Goal: Navigation & Orientation: Find specific page/section

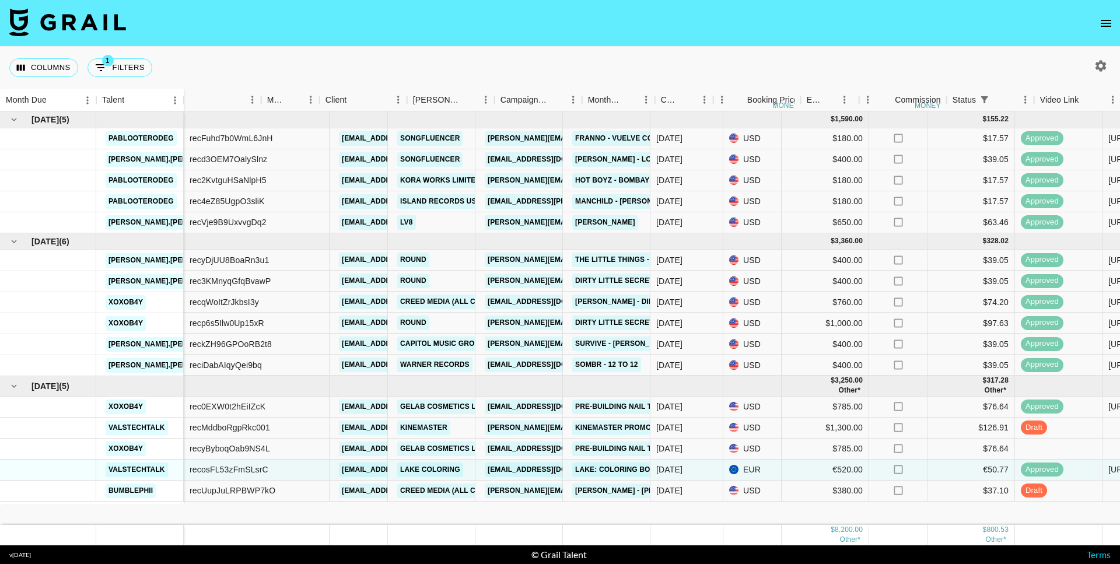
scroll to position [0, 68]
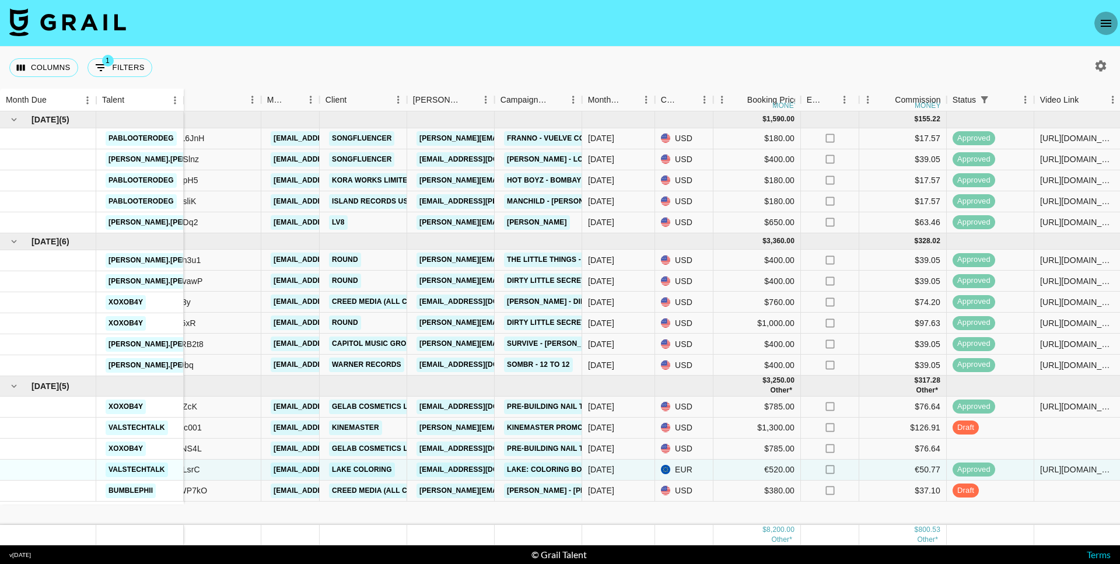
click at [1100, 19] on icon "open drawer" at bounding box center [1106, 23] width 14 height 14
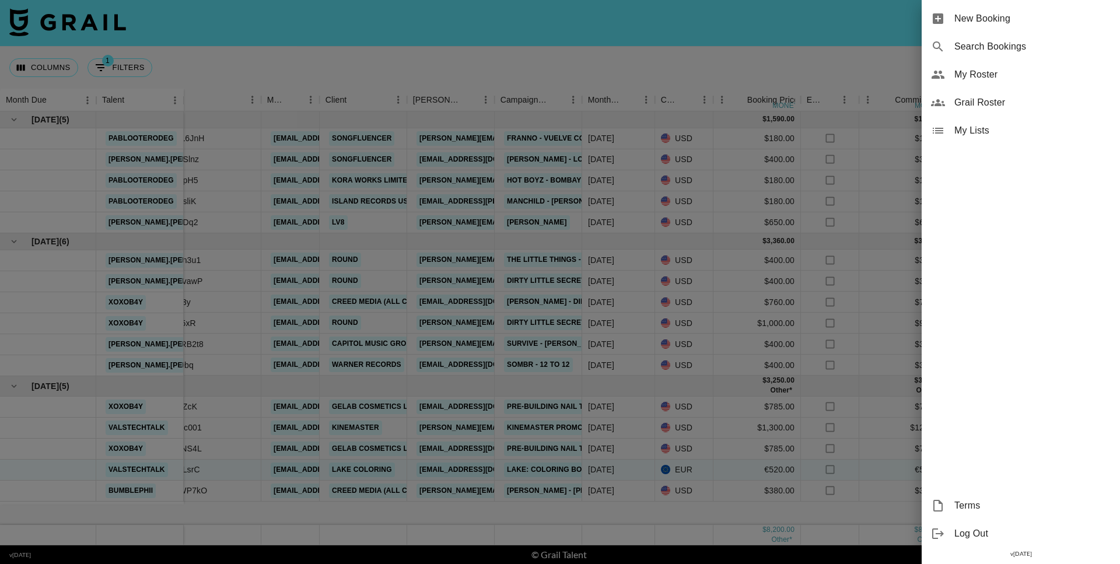
click at [993, 82] on div "My Roster" at bounding box center [1021, 75] width 198 height 28
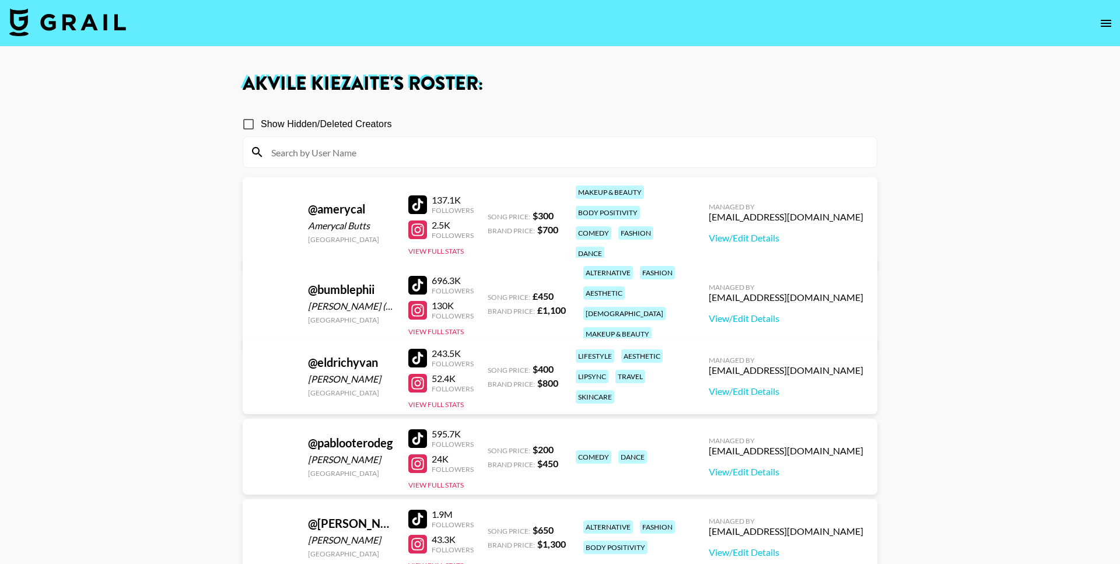
scroll to position [52, 0]
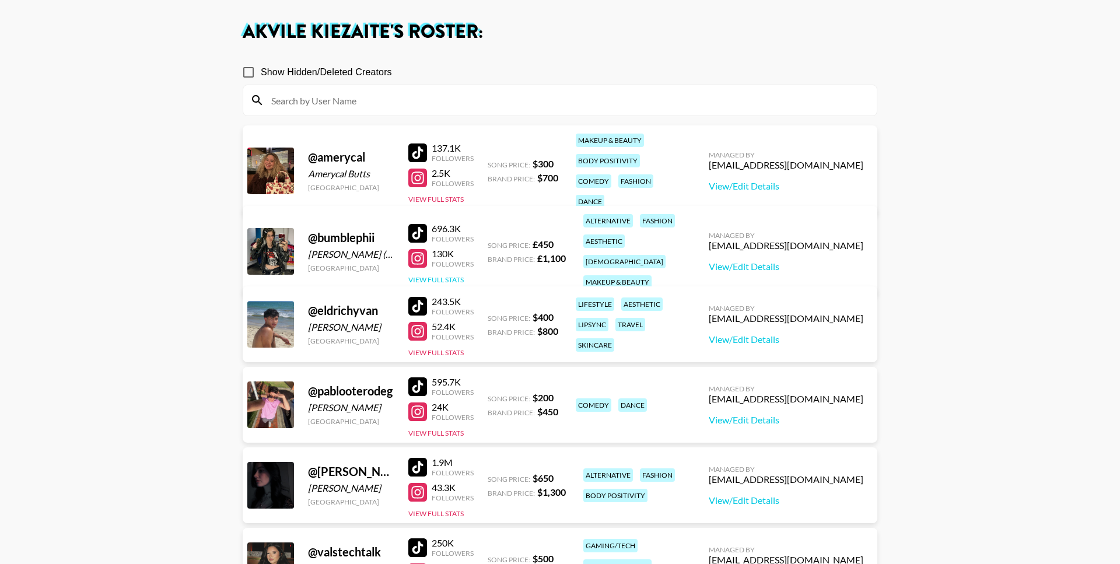
click at [452, 275] on button "View Full Stats" at bounding box center [435, 279] width 55 height 9
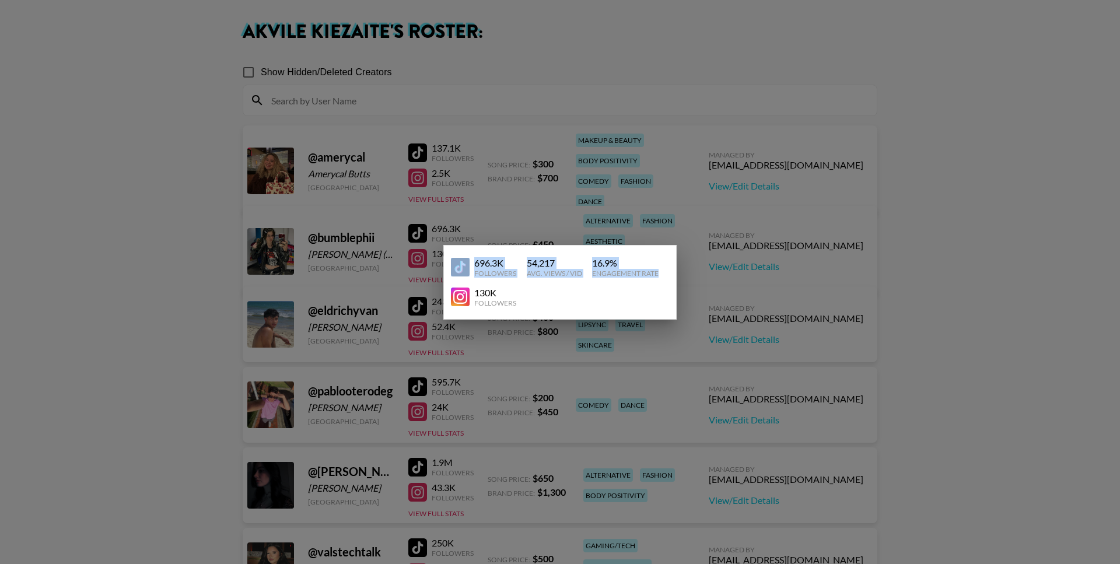
drag, startPoint x: 661, startPoint y: 270, endPoint x: 470, endPoint y: 265, distance: 190.9
click at [470, 265] on div "696.3K Followers 54,217 Avg. Views / Vid 16.9 % Engagement Rate" at bounding box center [560, 268] width 218 height 30
copy div "696.3K Followers 54,217 Avg. Views / Vid 16.9 % Engagement Rate"
click at [571, 417] on div at bounding box center [560, 282] width 1120 height 564
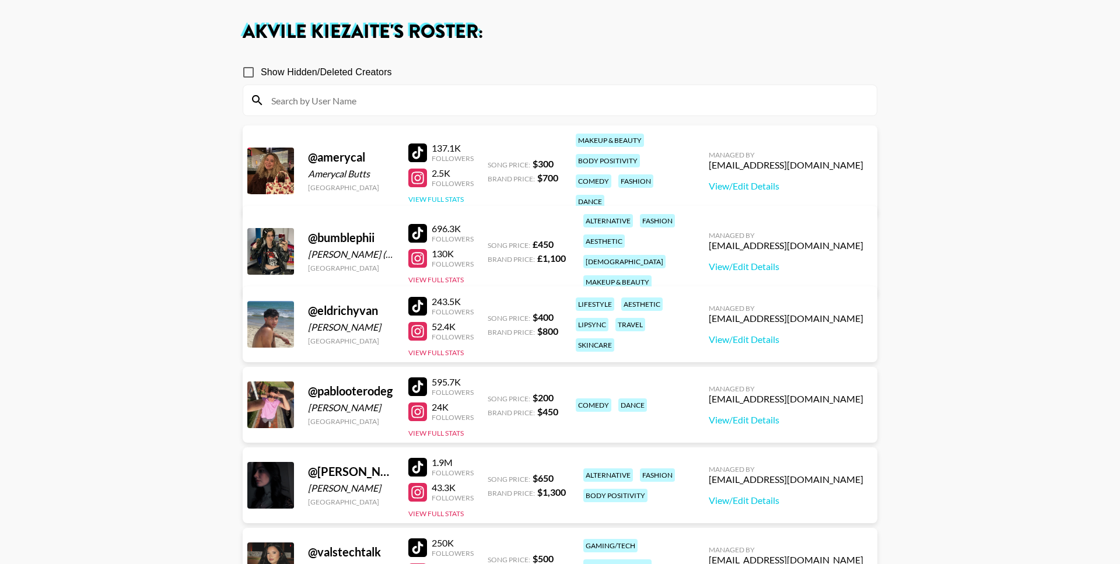
click at [425, 195] on button "View Full Stats" at bounding box center [435, 199] width 55 height 9
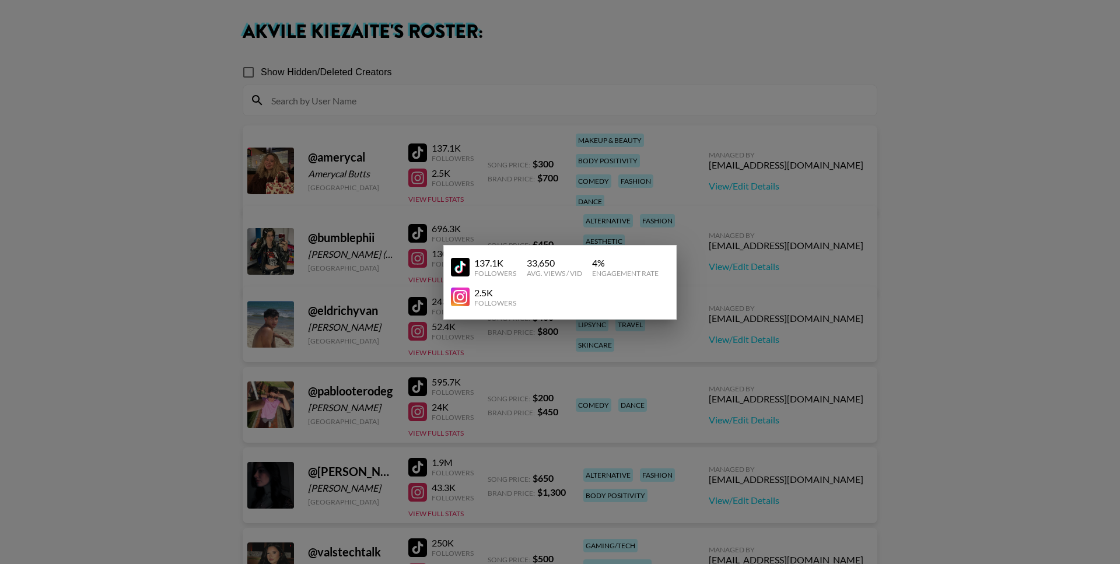
click at [548, 211] on div at bounding box center [560, 282] width 1120 height 564
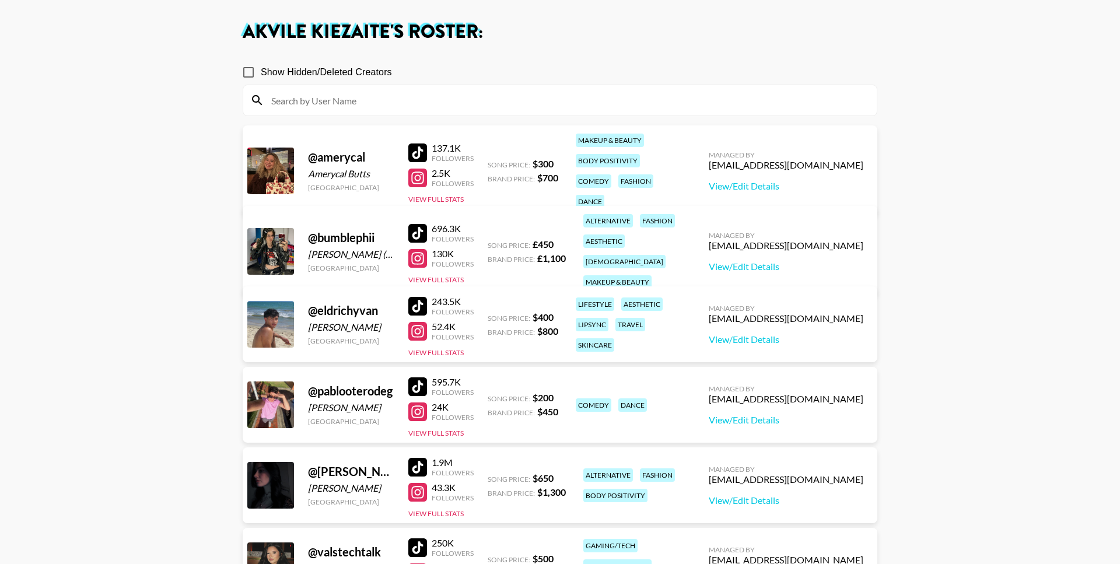
click at [442, 196] on div "@ amerycal Amerycal Butts [GEOGRAPHIC_DATA] 137.1K Followers 2.5K Followers Vie…" at bounding box center [560, 170] width 635 height 91
click at [453, 195] on button "View Full Stats" at bounding box center [435, 199] width 55 height 9
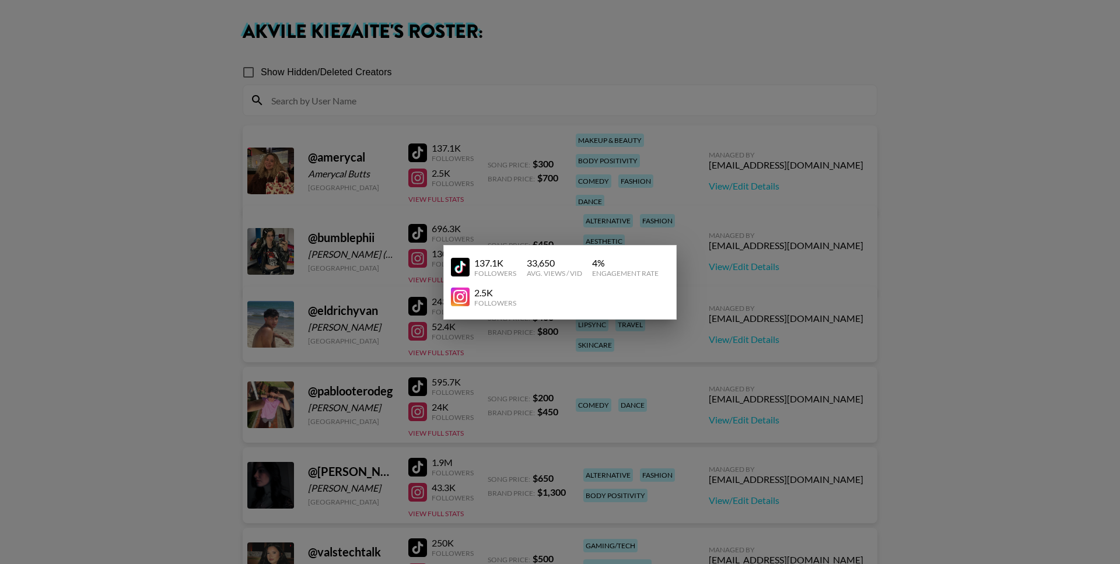
click at [534, 395] on div at bounding box center [560, 282] width 1120 height 564
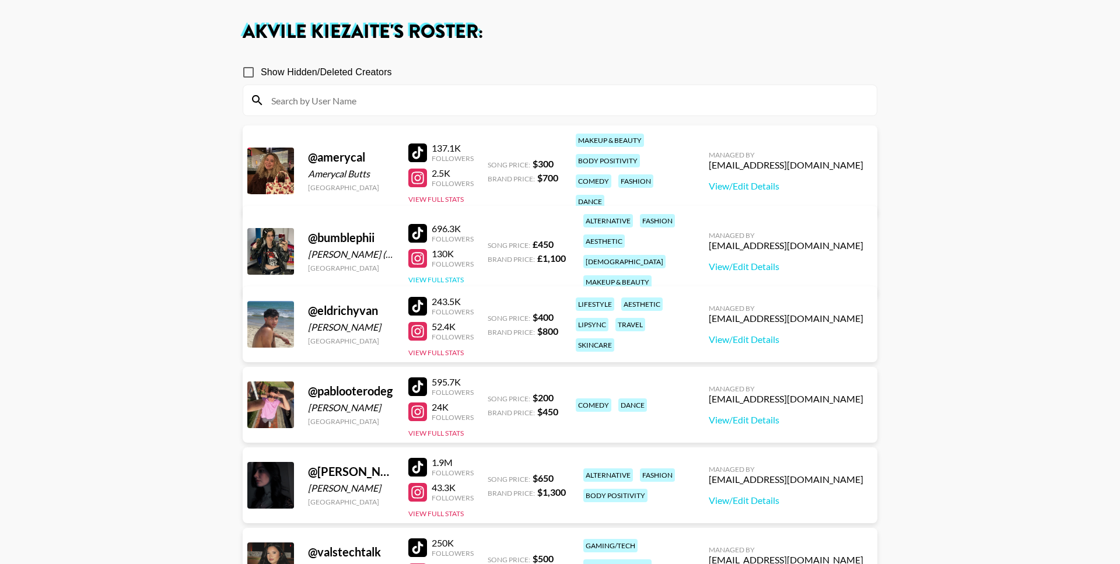
click at [448, 275] on button "View Full Stats" at bounding box center [435, 279] width 55 height 9
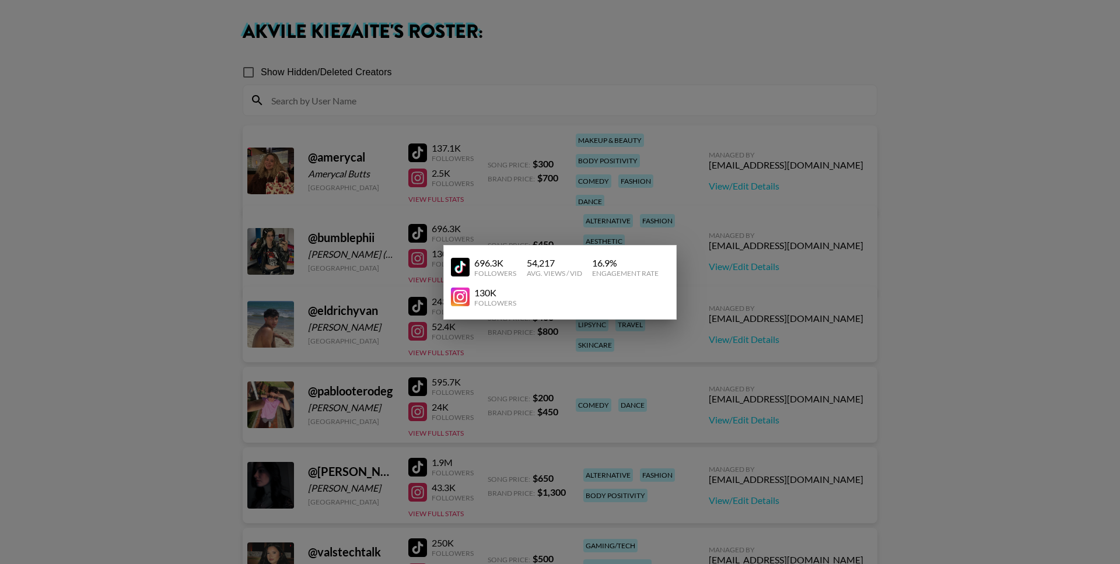
click at [465, 226] on div at bounding box center [560, 282] width 1120 height 564
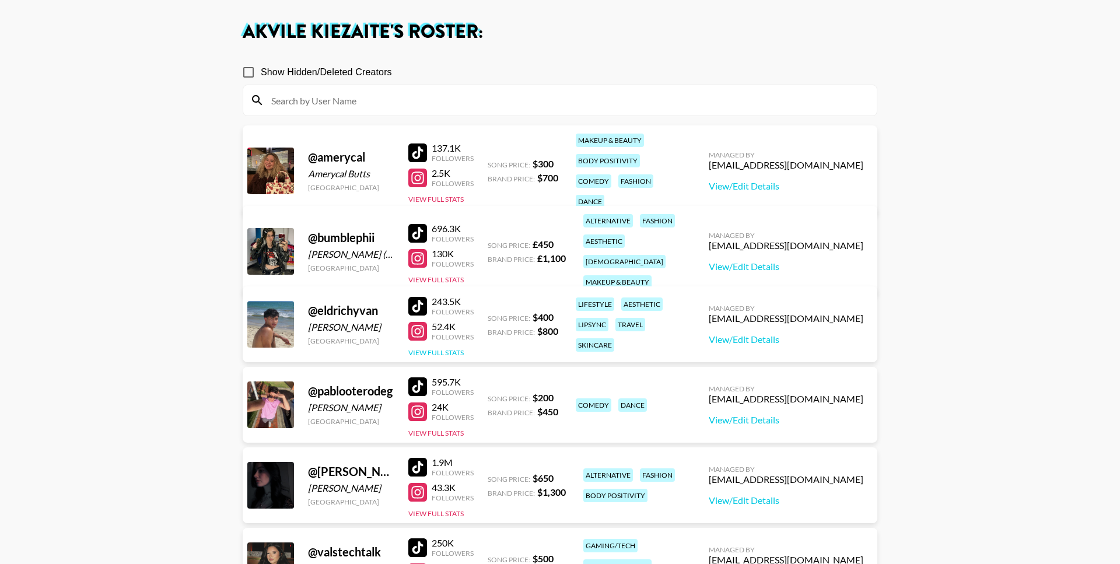
click at [452, 350] on button "View Full Stats" at bounding box center [435, 352] width 55 height 9
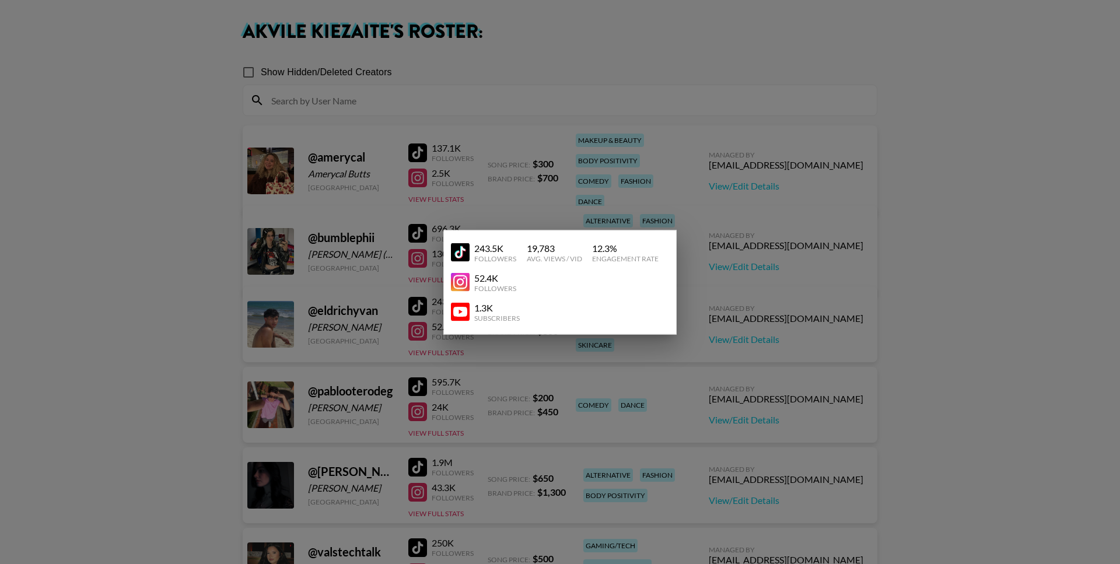
click at [502, 216] on div at bounding box center [560, 282] width 1120 height 564
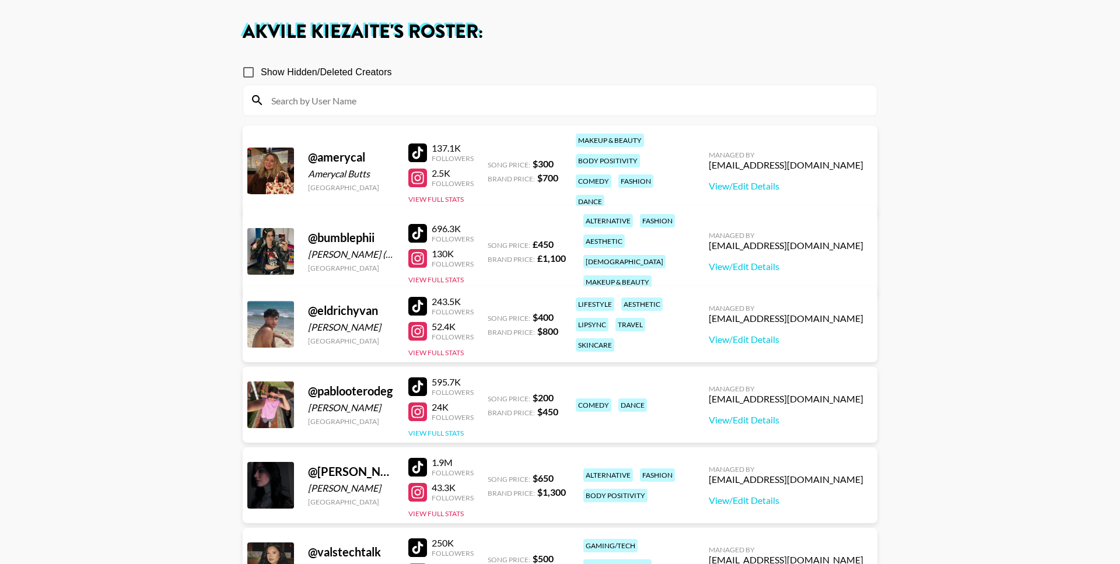
click at [445, 434] on button "View Full Stats" at bounding box center [435, 433] width 55 height 9
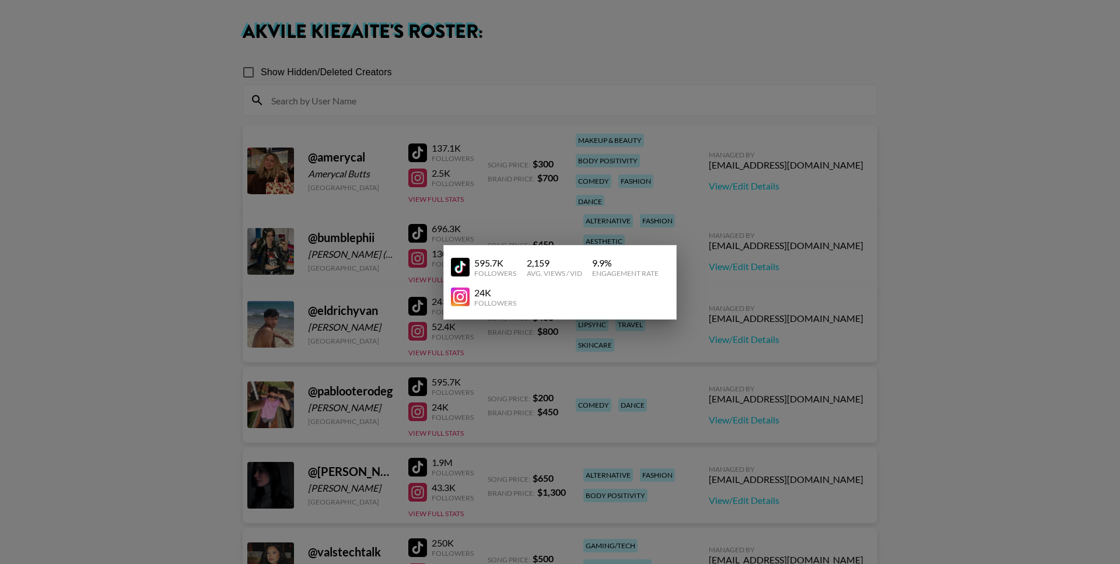
click at [524, 167] on div at bounding box center [560, 282] width 1120 height 564
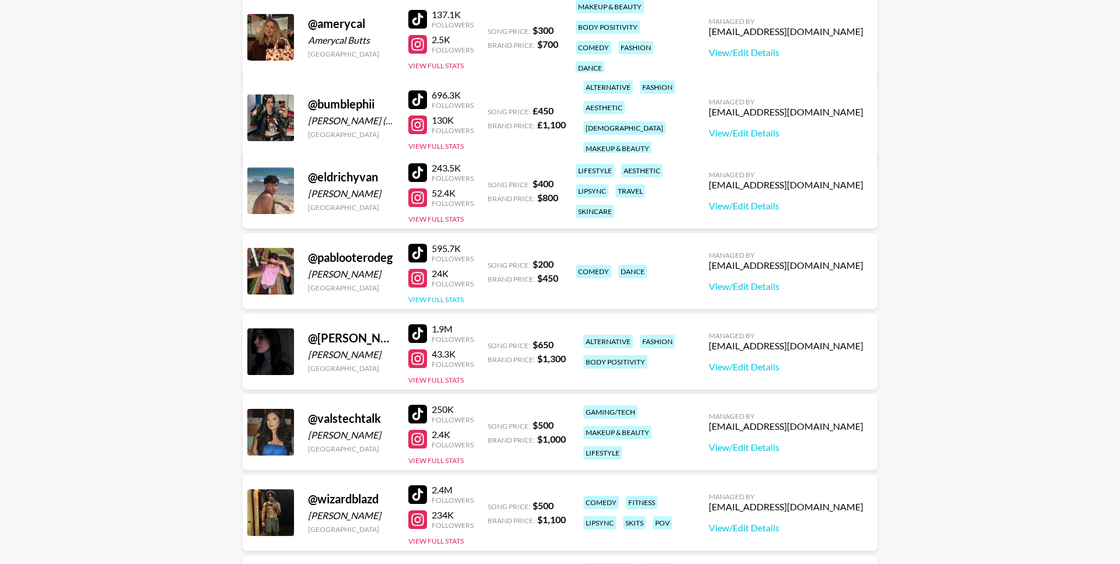
scroll to position [203, 0]
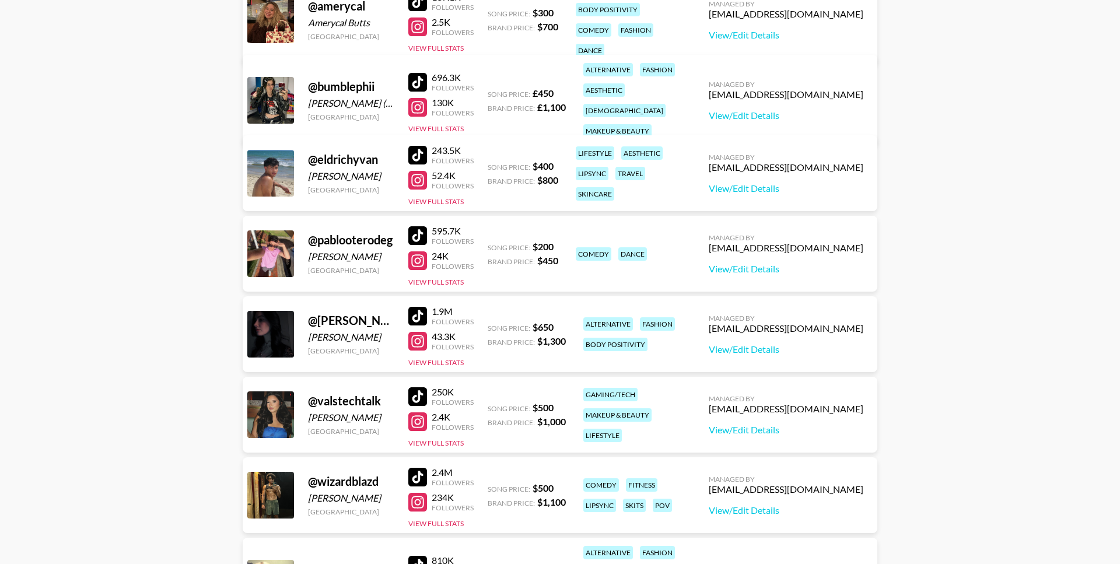
click at [450, 368] on div "@ [PERSON_NAME].[PERSON_NAME] [PERSON_NAME] [GEOGRAPHIC_DATA] 1.9M Followers 43…" at bounding box center [560, 334] width 635 height 76
click at [452, 362] on button "View Full Stats" at bounding box center [435, 362] width 55 height 9
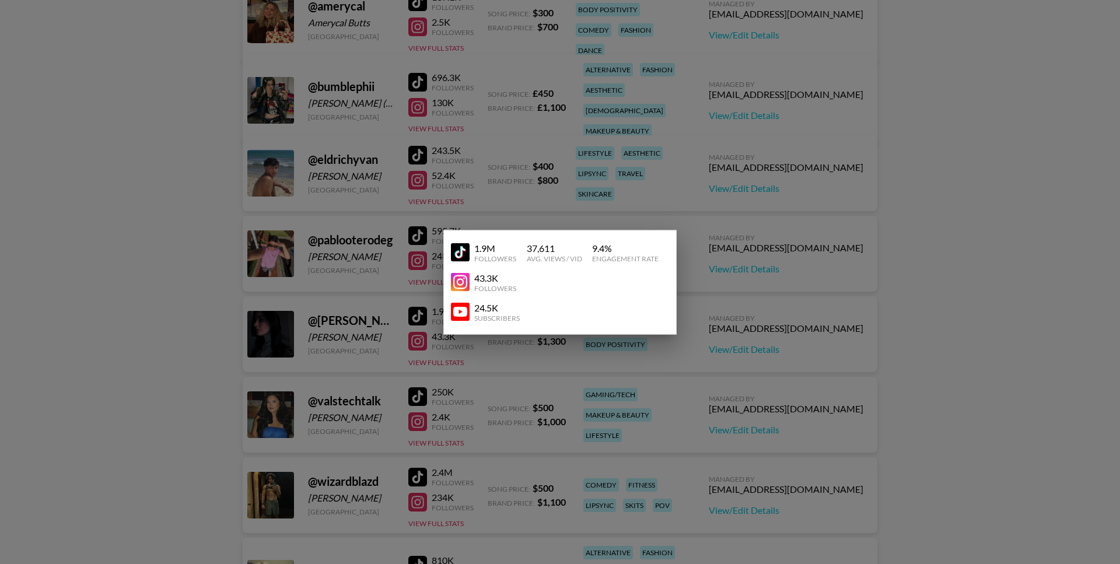
click at [491, 183] on div at bounding box center [560, 282] width 1120 height 564
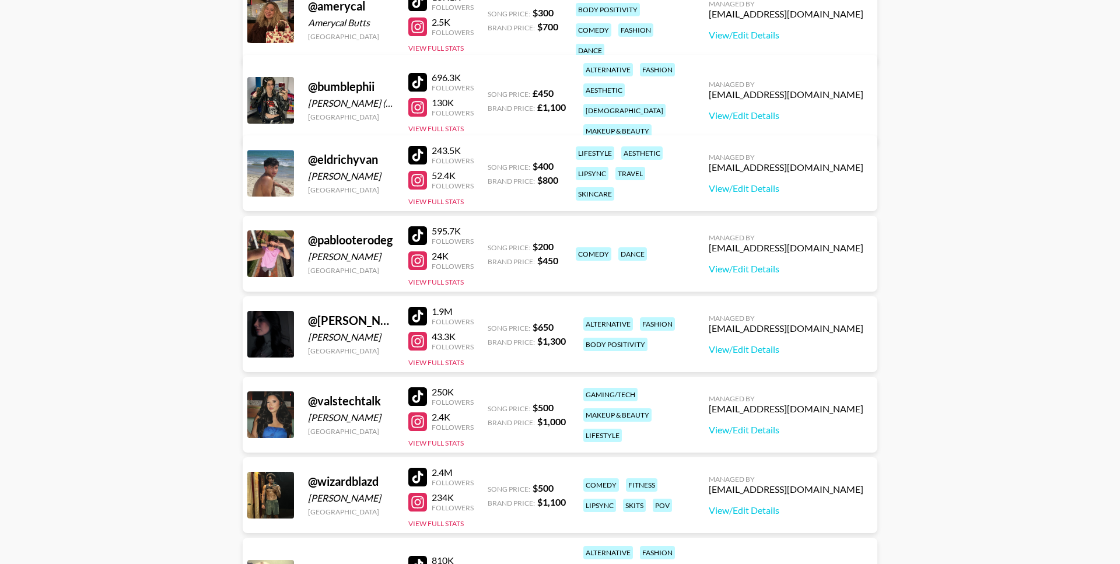
click at [452, 447] on div "250K Followers 2.4K Followers View Full Stats" at bounding box center [440, 415] width 65 height 67
click at [457, 437] on div "250K Followers 2.4K Followers View Full Stats" at bounding box center [440, 415] width 65 height 67
click at [456, 439] on button "View Full Stats" at bounding box center [435, 443] width 55 height 9
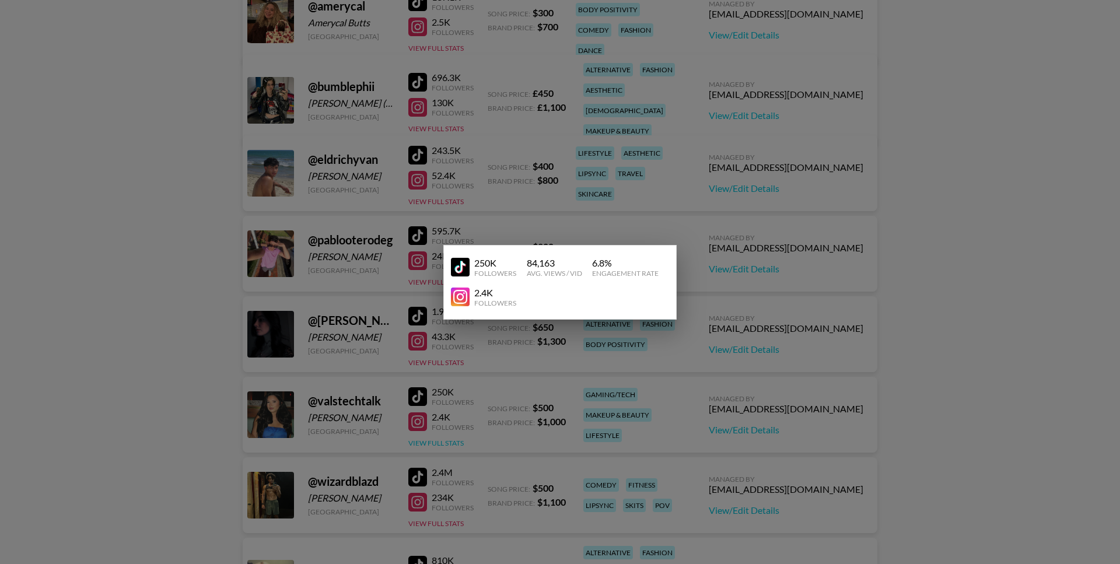
click at [456, 439] on div at bounding box center [560, 282] width 1120 height 564
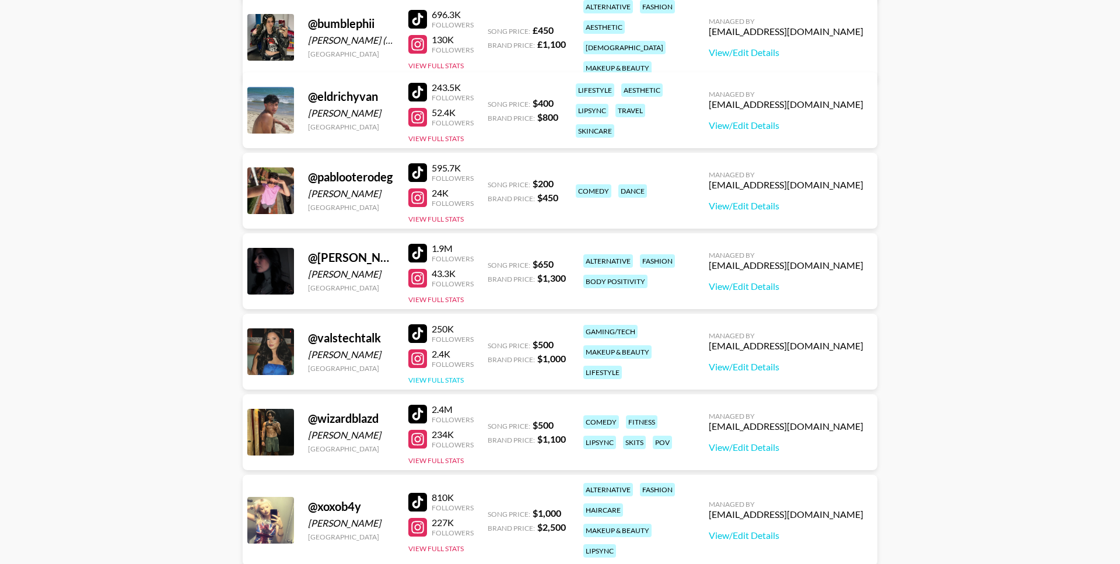
scroll to position [331, 0]
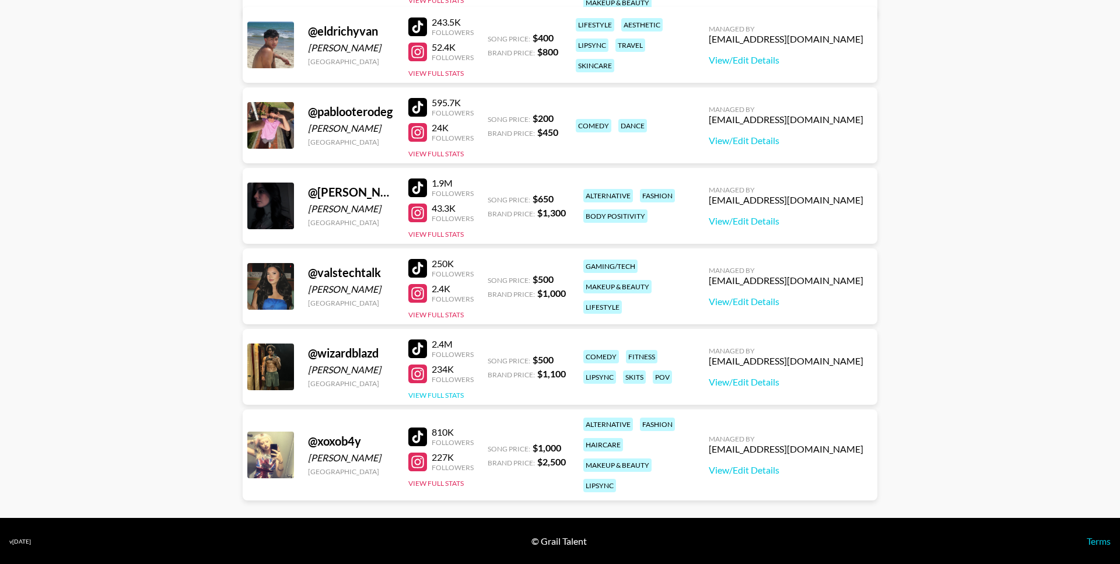
click at [455, 392] on button "View Full Stats" at bounding box center [435, 395] width 55 height 9
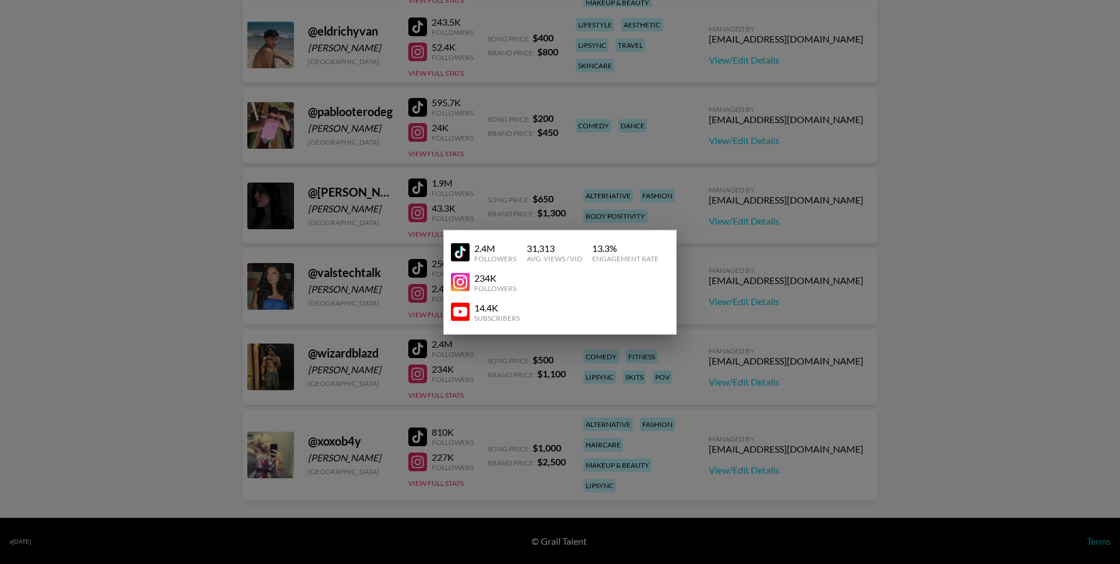
click at [442, 394] on div at bounding box center [560, 282] width 1120 height 564
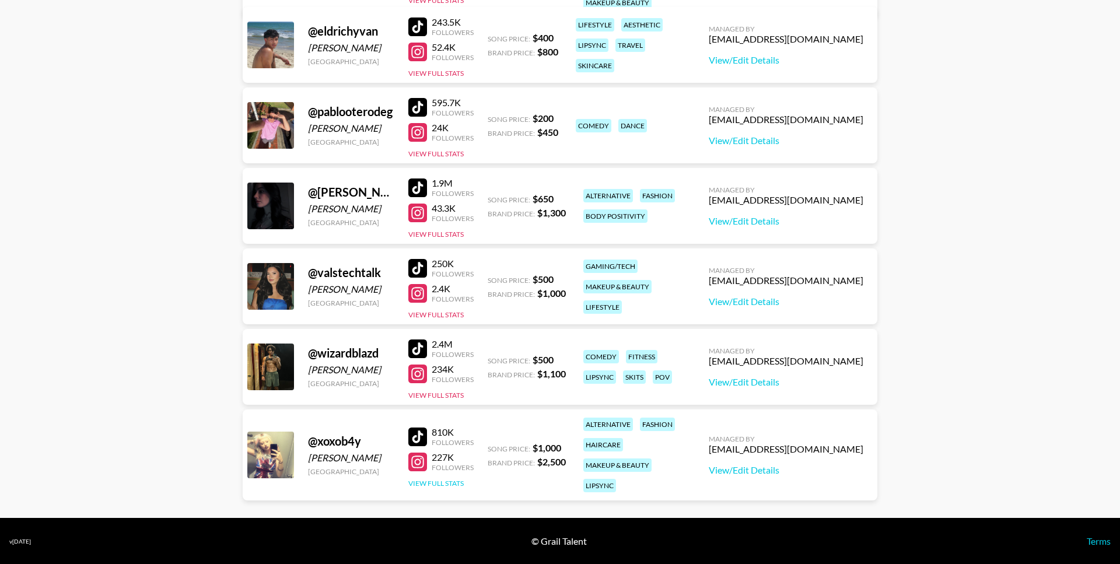
click at [447, 479] on button "View Full Stats" at bounding box center [435, 483] width 55 height 9
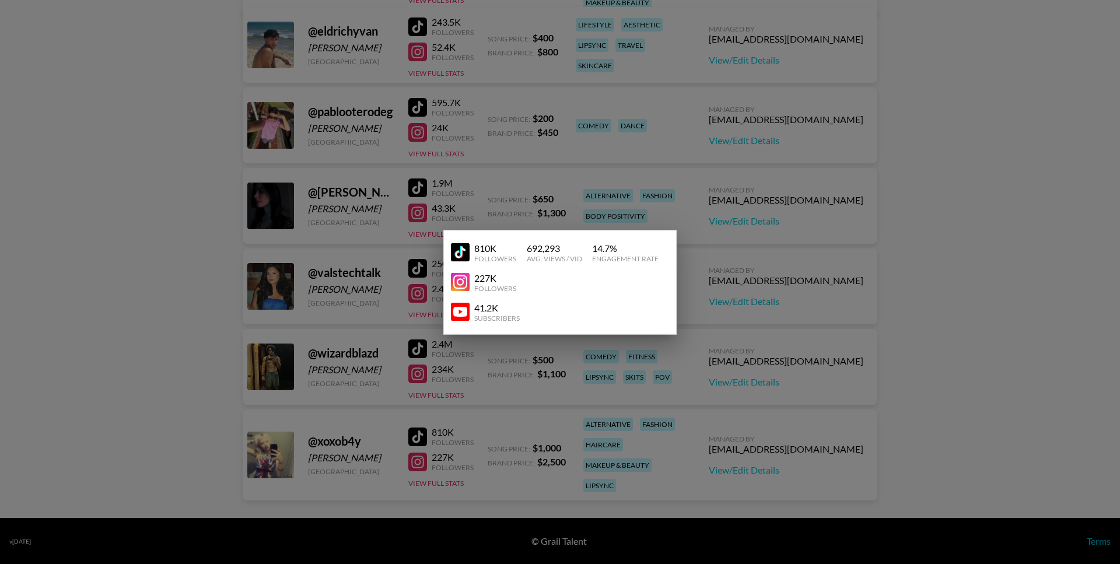
click at [457, 251] on img at bounding box center [460, 252] width 19 height 19
click at [404, 163] on div at bounding box center [560, 282] width 1120 height 564
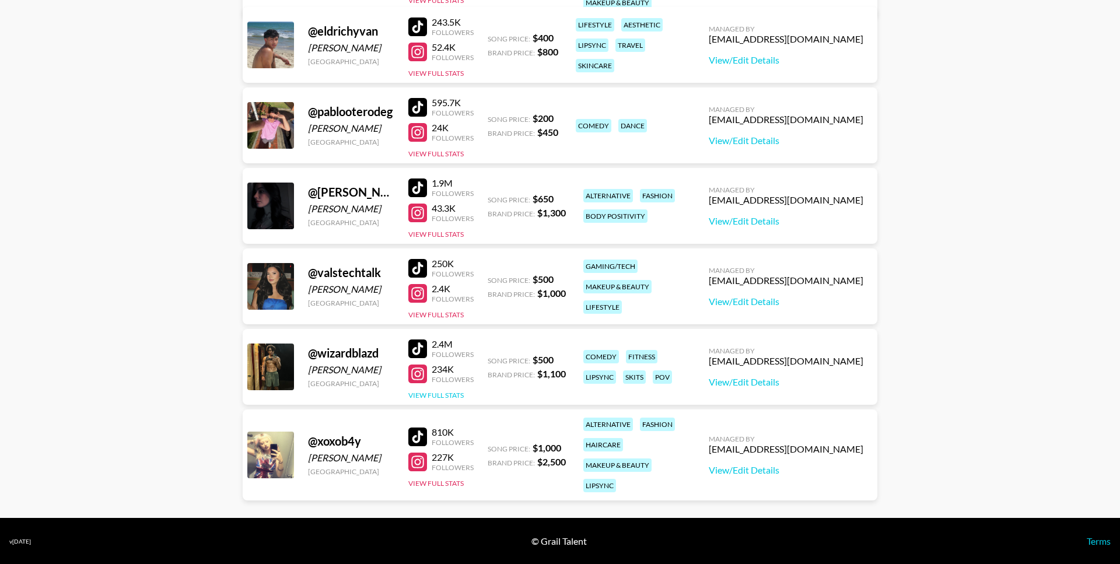
click at [438, 394] on button "View Full Stats" at bounding box center [435, 395] width 55 height 9
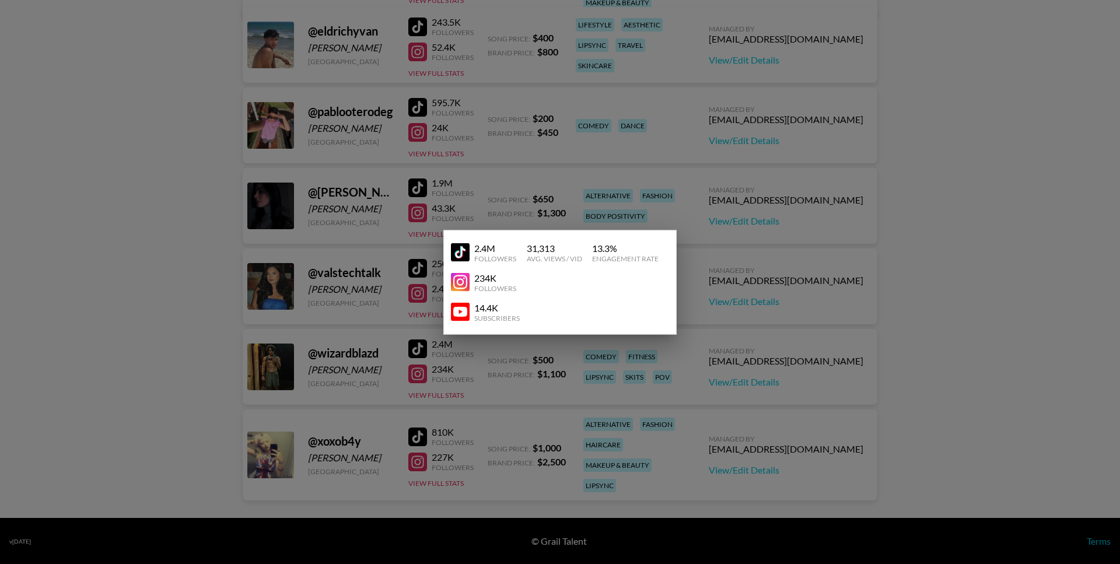
click at [450, 386] on div at bounding box center [560, 282] width 1120 height 564
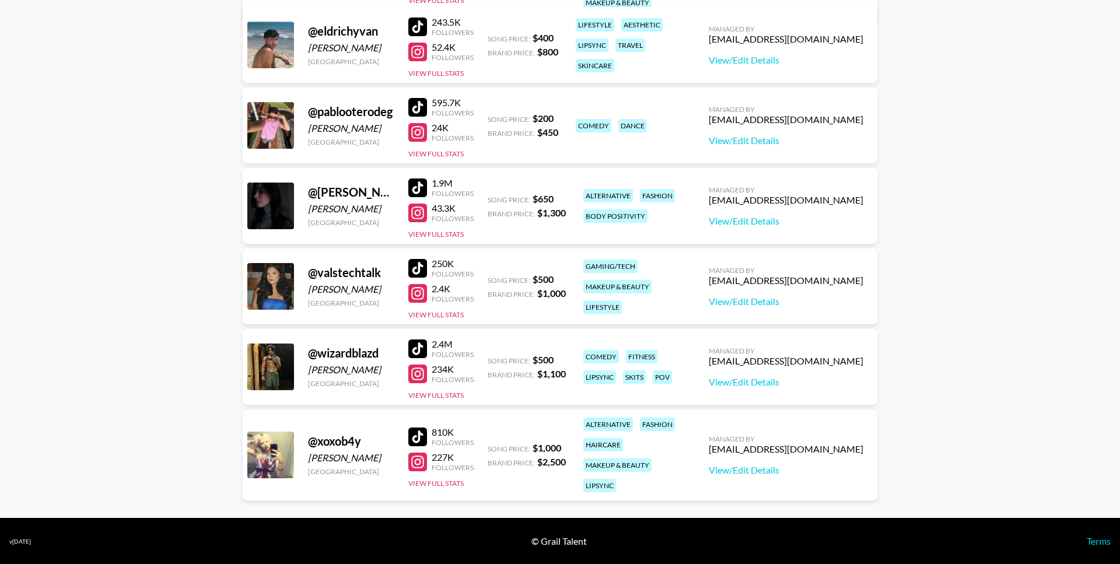
click at [422, 344] on div at bounding box center [417, 349] width 19 height 19
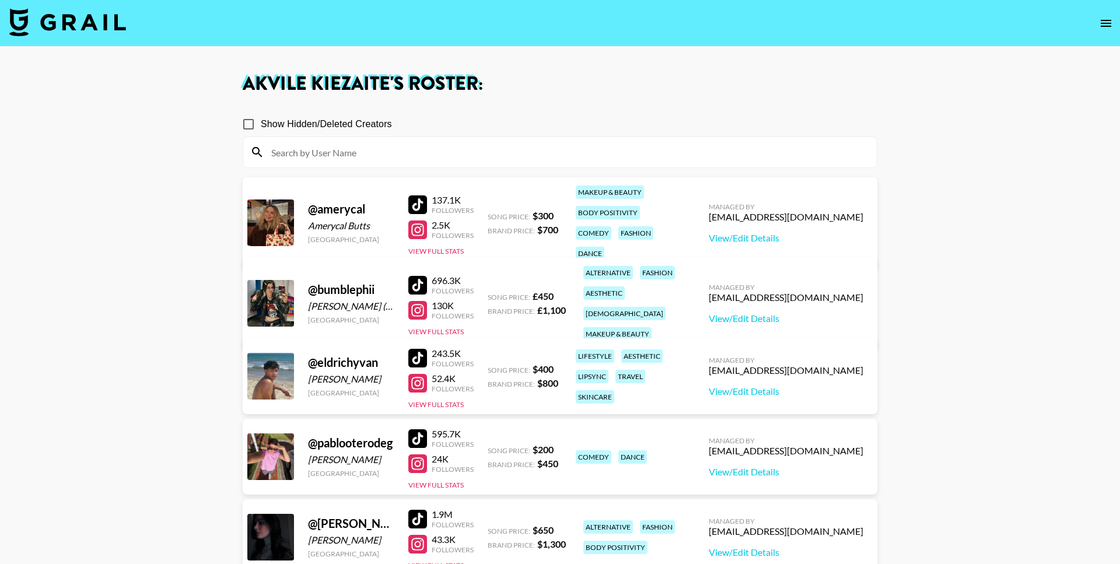
click at [1104, 30] on button "open drawer" at bounding box center [1106, 23] width 23 height 23
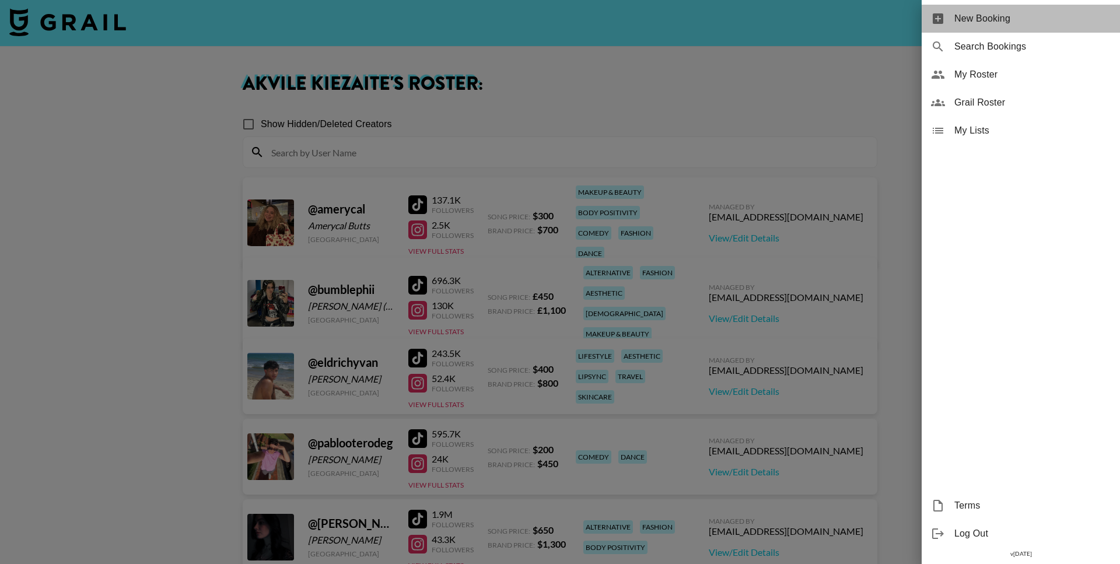
click at [1005, 23] on span "New Booking" at bounding box center [1033, 19] width 156 height 14
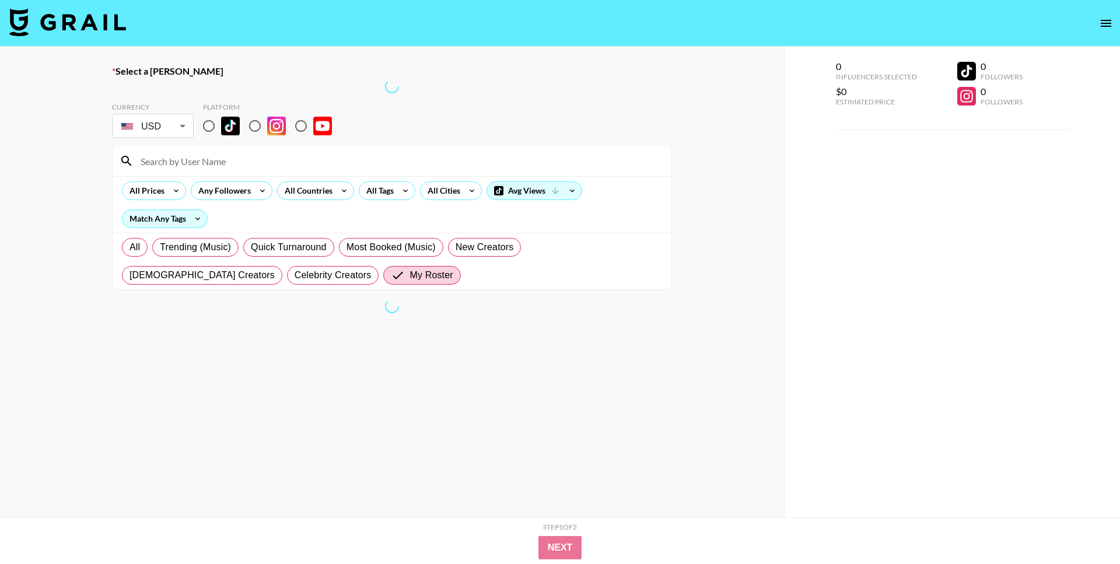
click at [93, 26] on img at bounding box center [67, 22] width 117 height 28
